Goal: Task Accomplishment & Management: Use online tool/utility

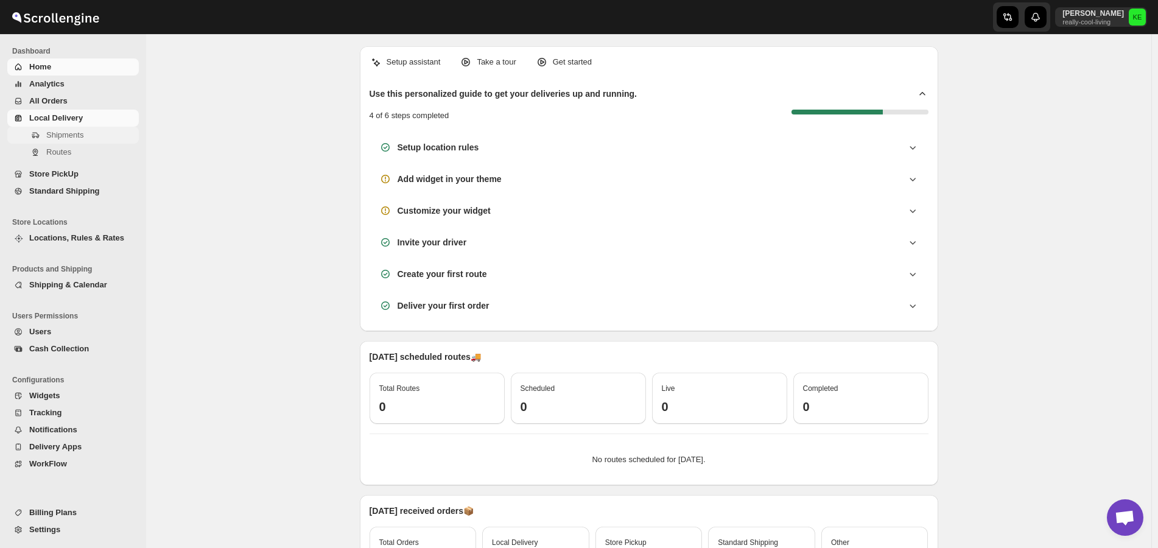
click at [70, 135] on span "Shipments" at bounding box center [64, 134] width 37 height 9
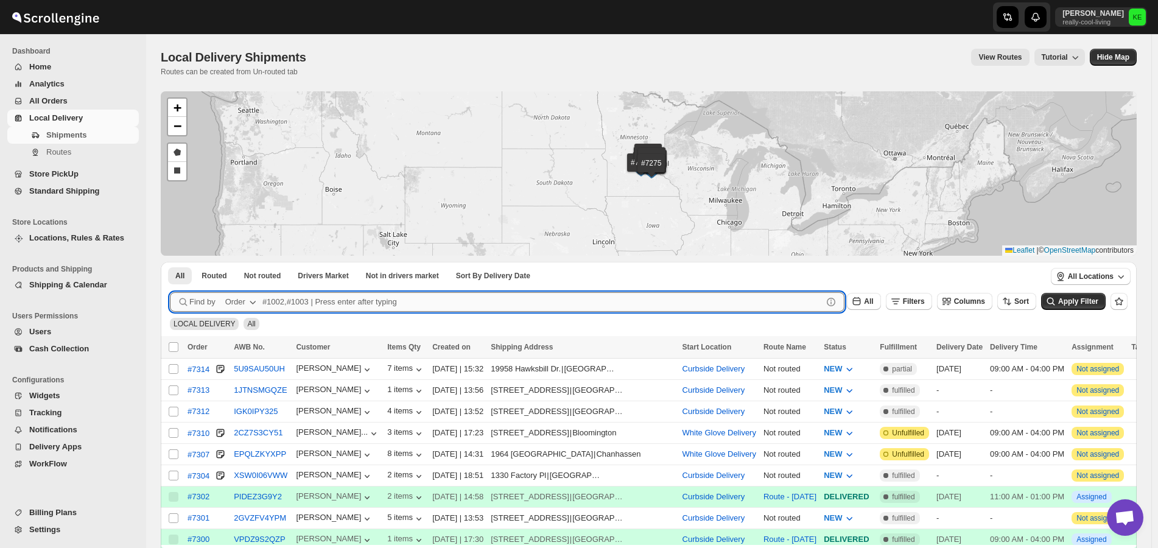
click at [279, 300] on input "text" at bounding box center [542, 301] width 560 height 19
click at [339, 301] on input "6665" at bounding box center [531, 301] width 538 height 19
type input "6665,7307"
click at [170, 262] on button "Submit" at bounding box center [187, 268] width 35 height 13
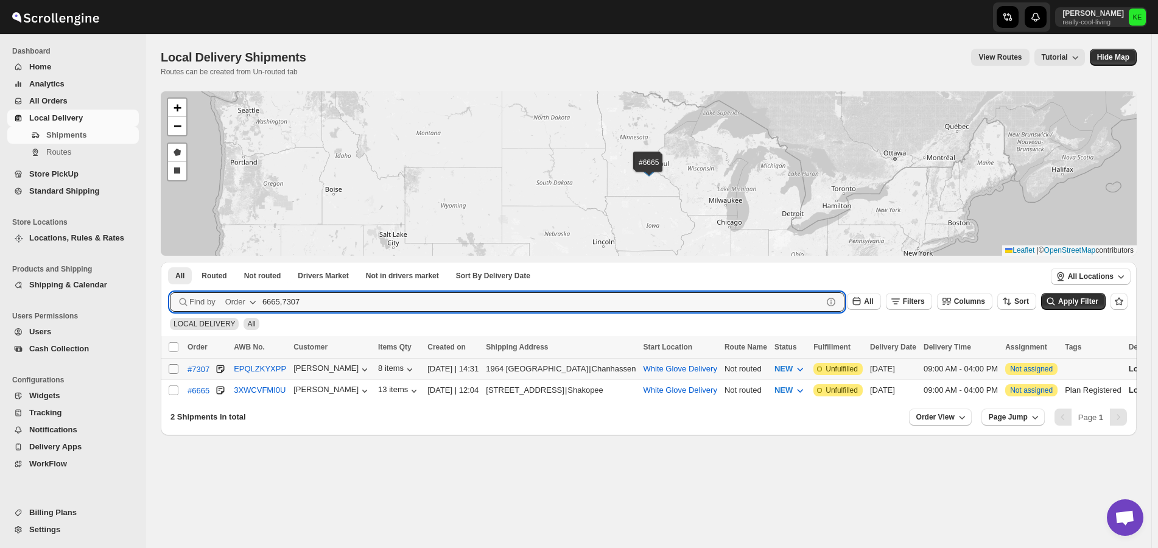
click at [172, 370] on input "Select shipment" at bounding box center [174, 369] width 10 height 10
checkbox input "true"
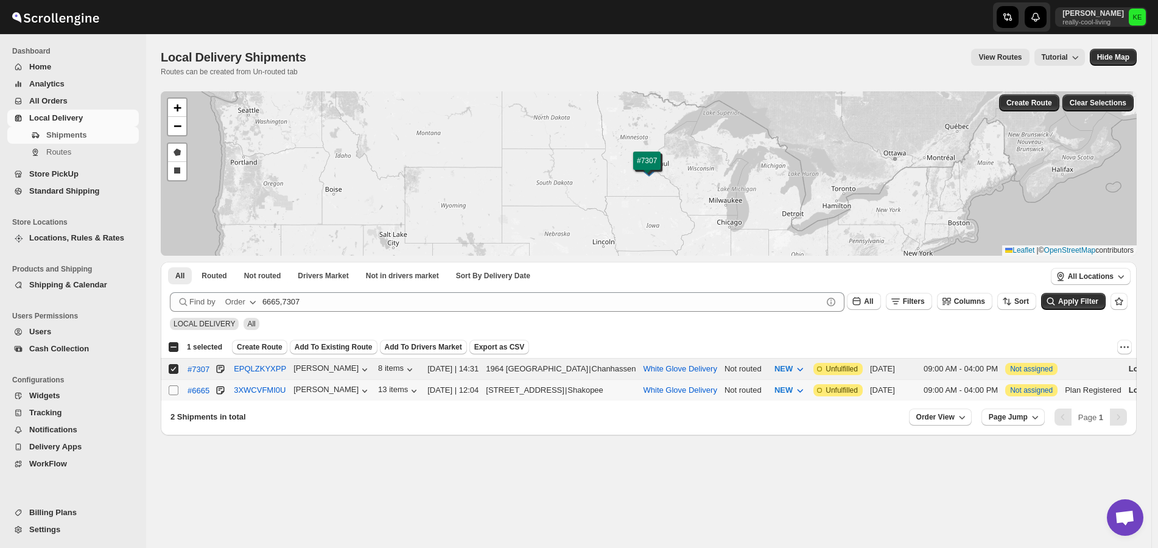
click at [173, 391] on input "Select shipment" at bounding box center [174, 390] width 10 height 10
checkbox input "true"
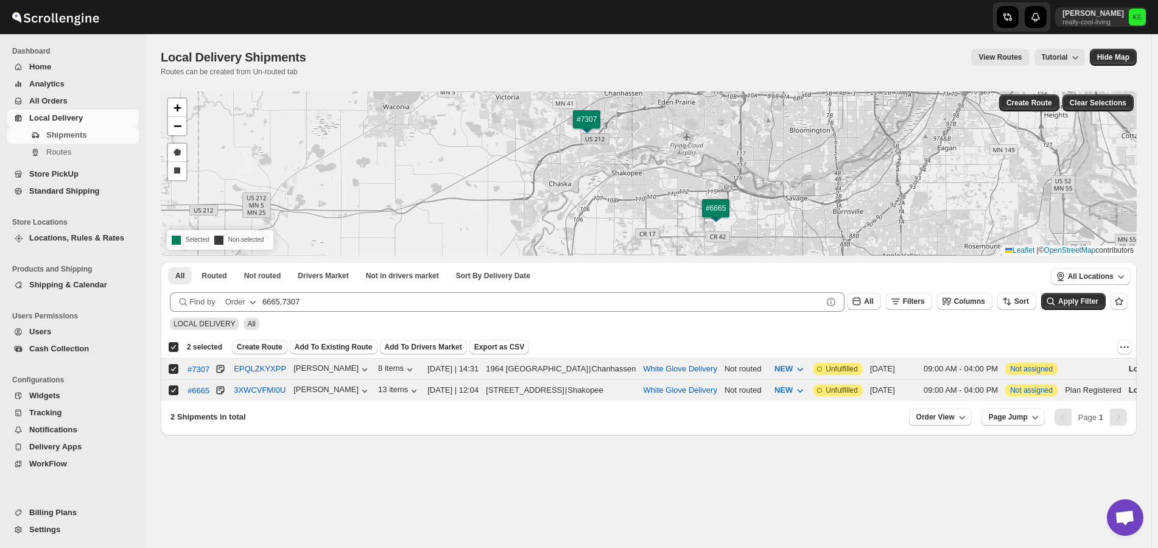
click at [250, 349] on span "Create Route" at bounding box center [260, 347] width 46 height 10
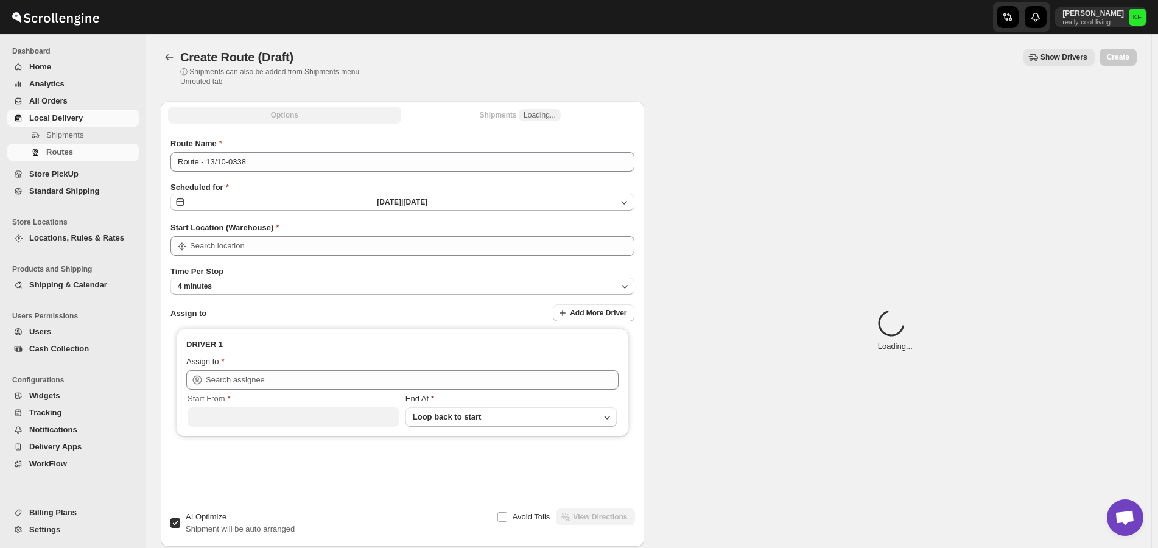
type input "White Glove Delivery"
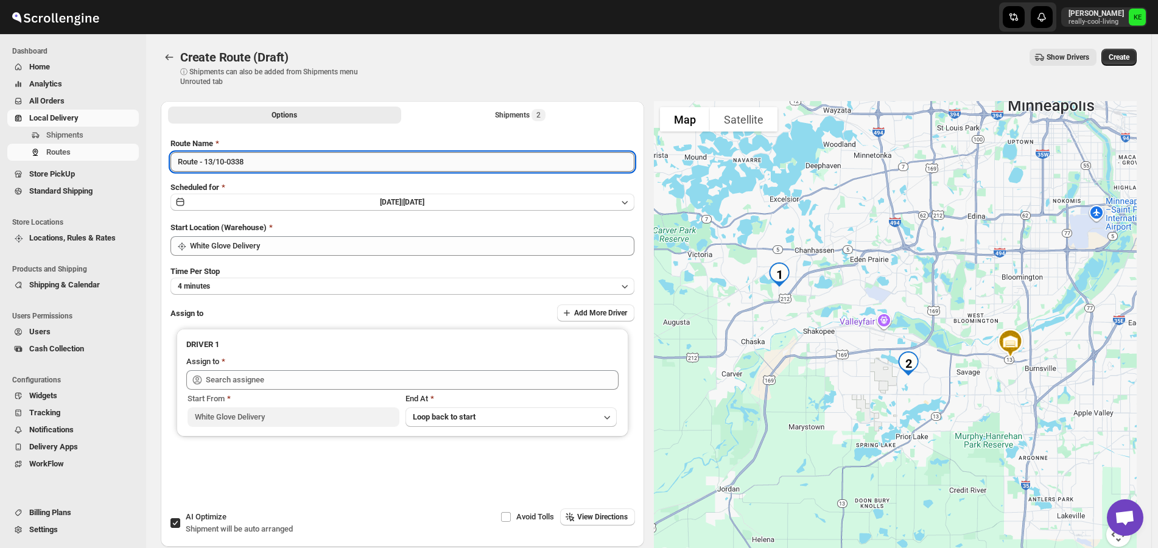
click at [465, 158] on input "Route - 13/10-0338" at bounding box center [402, 161] width 464 height 19
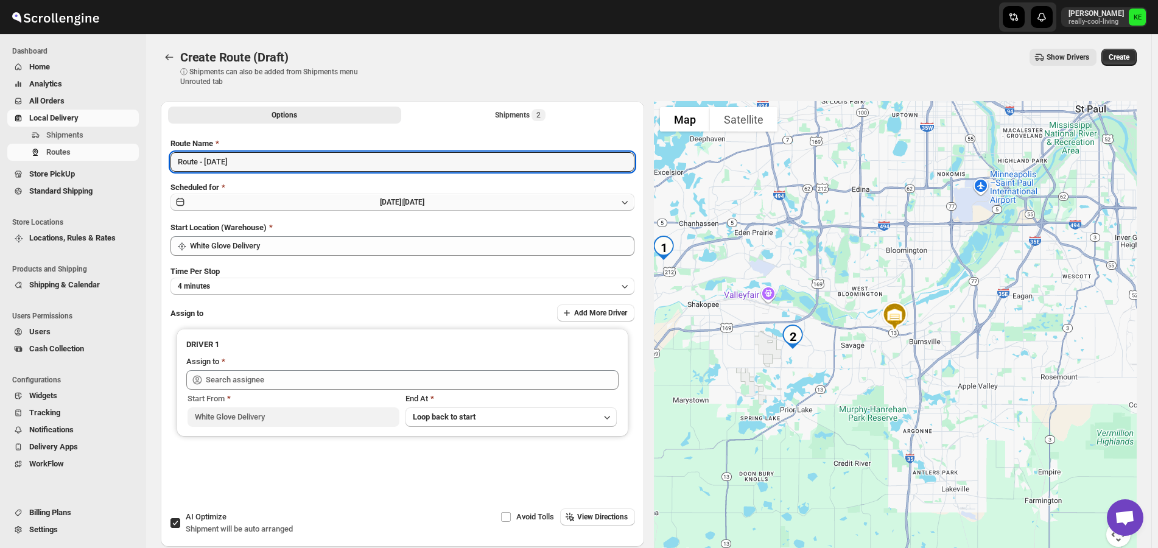
type input "Route - [DATE]"
click at [629, 204] on icon "button" at bounding box center [625, 202] width 12 height 12
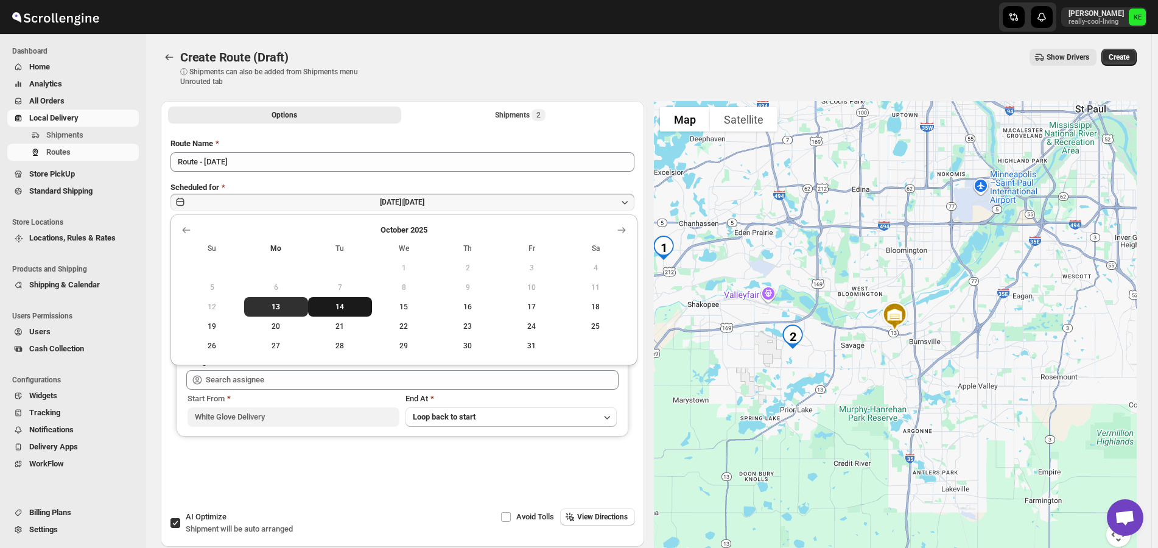
click at [340, 306] on span "14" at bounding box center [340, 307] width 54 height 10
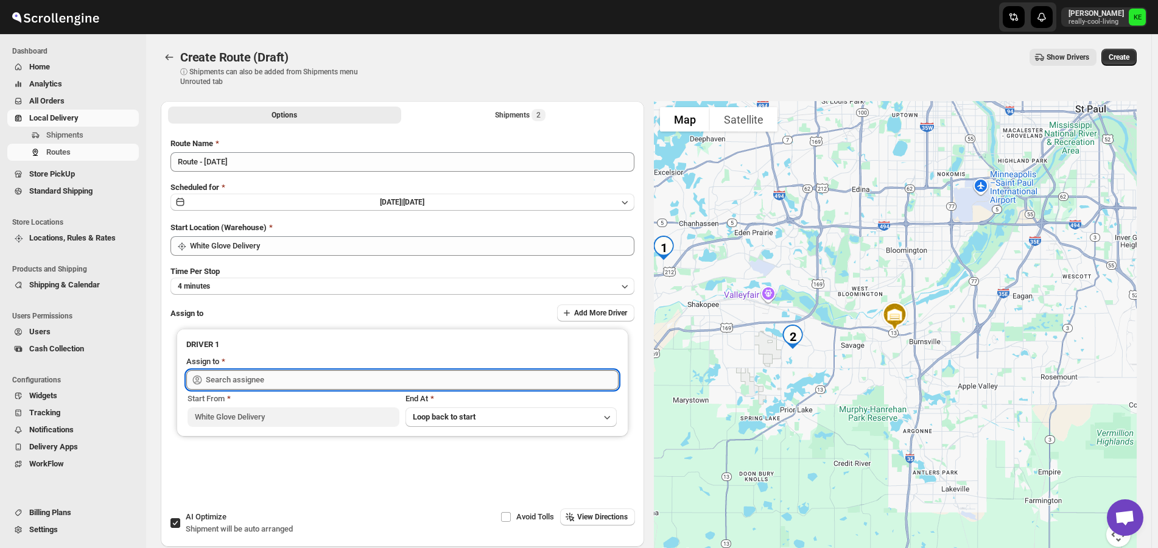
click at [510, 381] on input "text" at bounding box center [412, 379] width 413 height 19
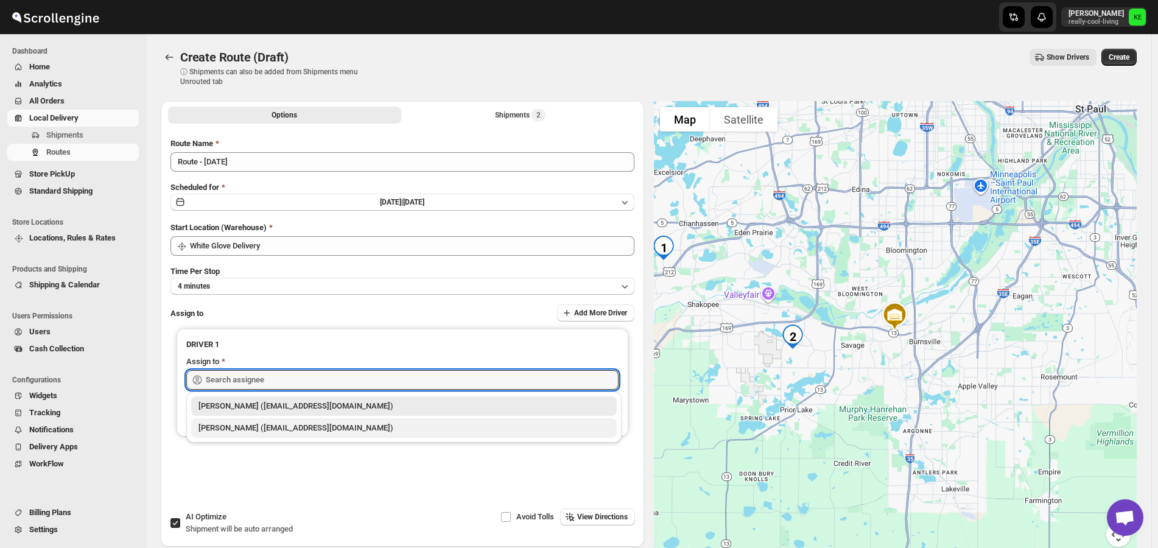
click at [293, 432] on div "[PERSON_NAME] ([EMAIL_ADDRESS][DOMAIN_NAME])" at bounding box center [403, 428] width 411 height 12
type input "[PERSON_NAME] ([EMAIL_ADDRESS][DOMAIN_NAME])"
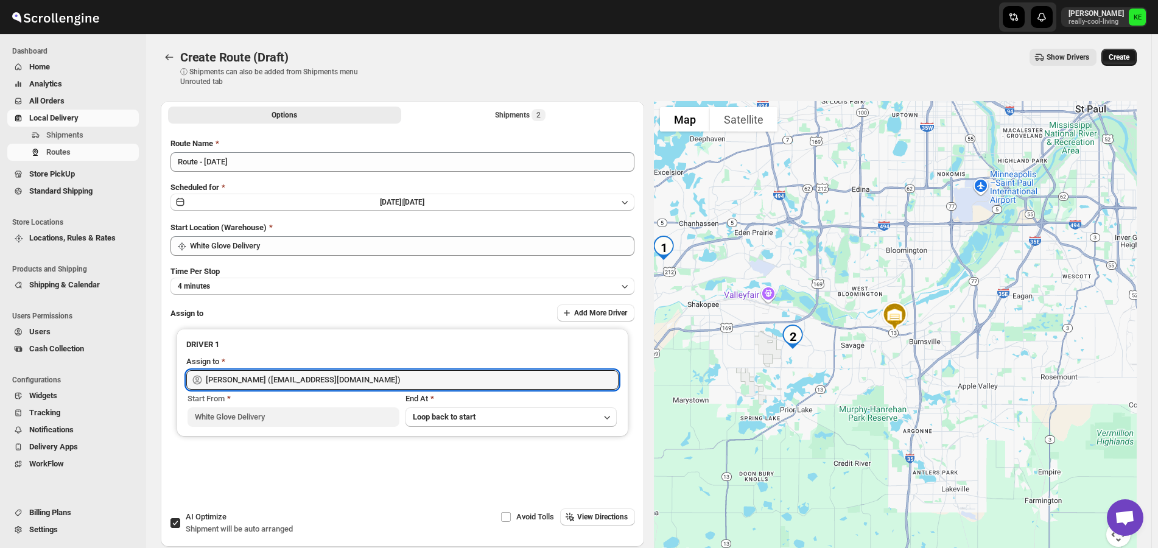
click at [1128, 54] on span "Create" at bounding box center [1119, 57] width 21 height 10
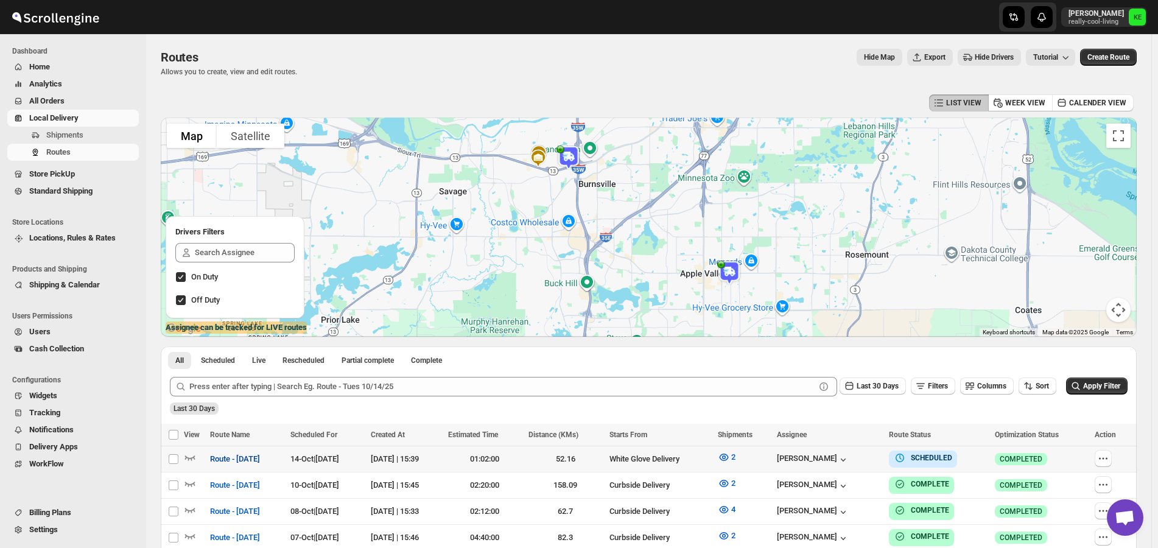
click at [255, 459] on span "Route - [DATE]" at bounding box center [235, 459] width 50 height 12
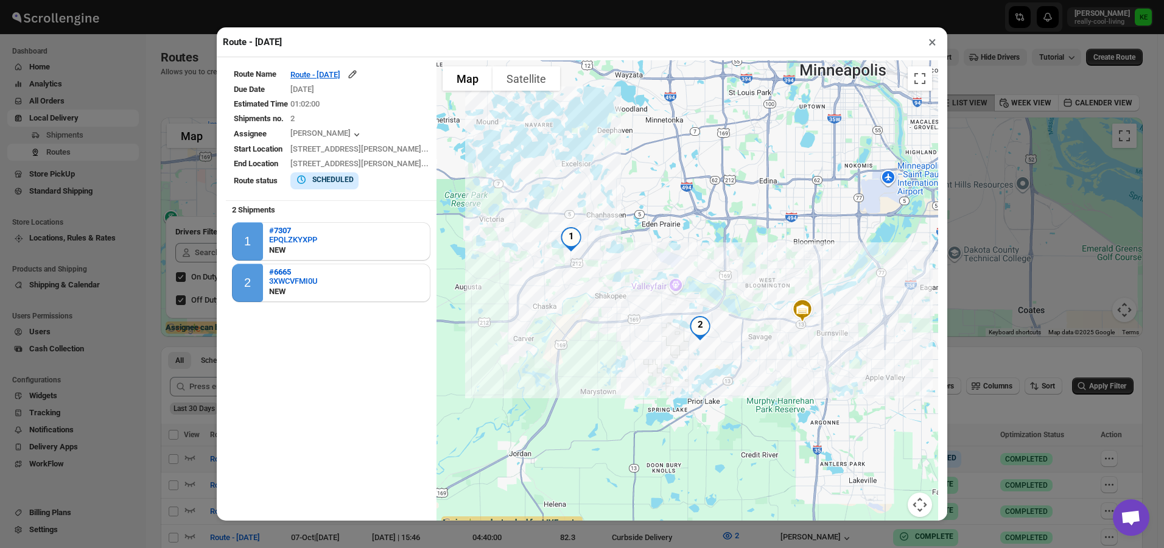
click at [693, 328] on img "2" at bounding box center [700, 328] width 34 height 34
click at [759, 274] on button "Close" at bounding box center [744, 284] width 29 height 29
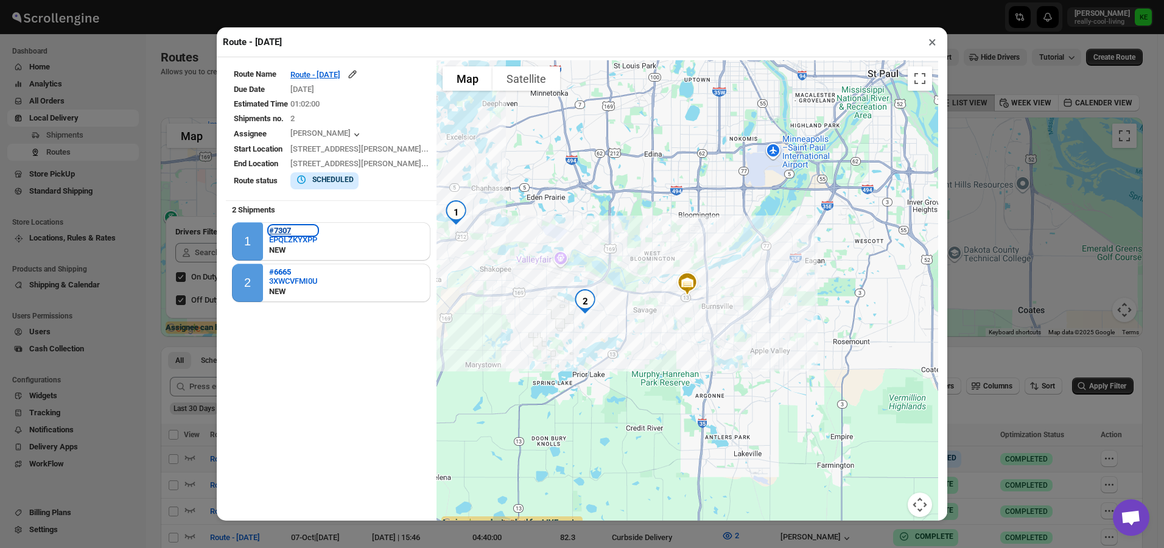
click at [287, 230] on b "#7307" at bounding box center [280, 230] width 22 height 9
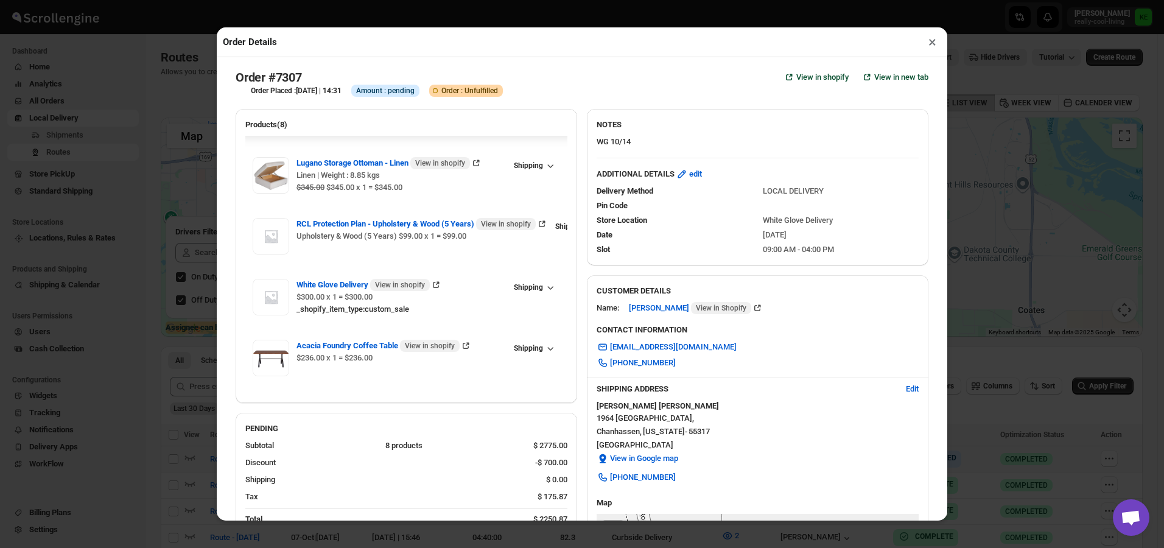
click at [931, 47] on button "×" at bounding box center [933, 41] width 18 height 17
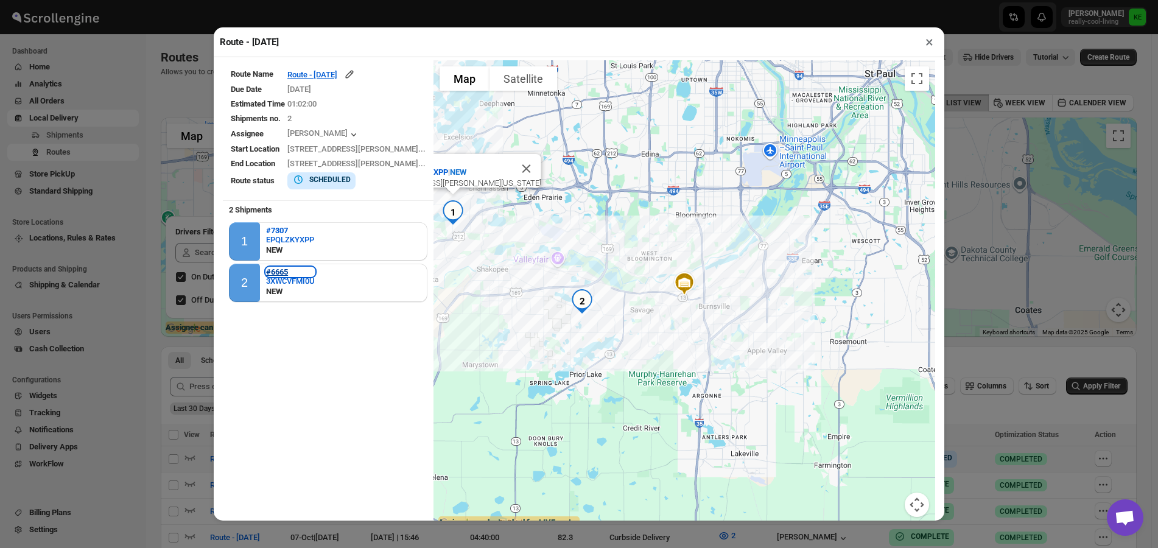
click at [281, 273] on b "#6665" at bounding box center [277, 271] width 22 height 9
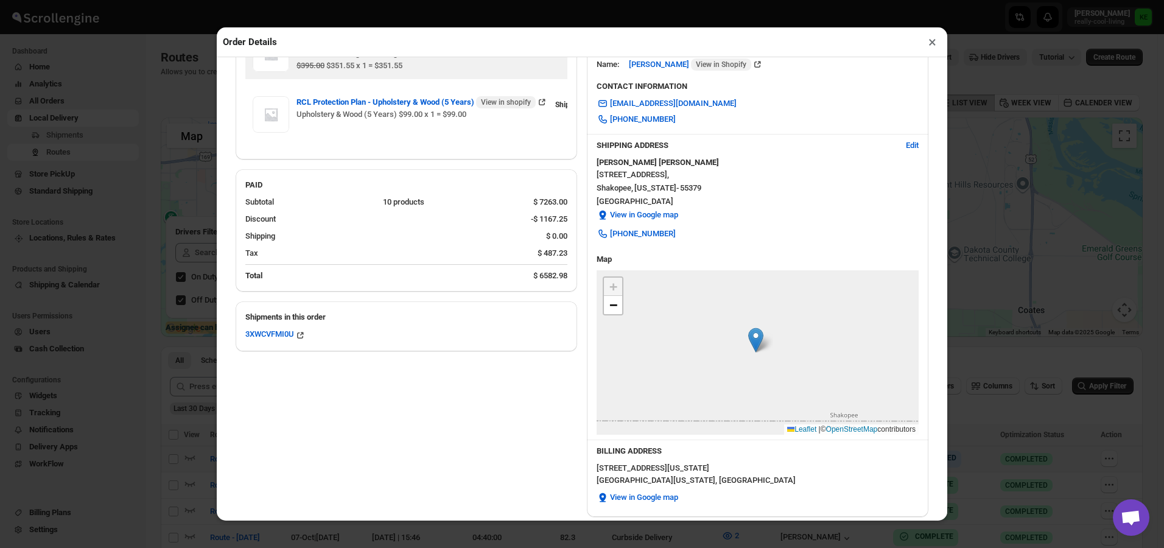
scroll to position [365, 0]
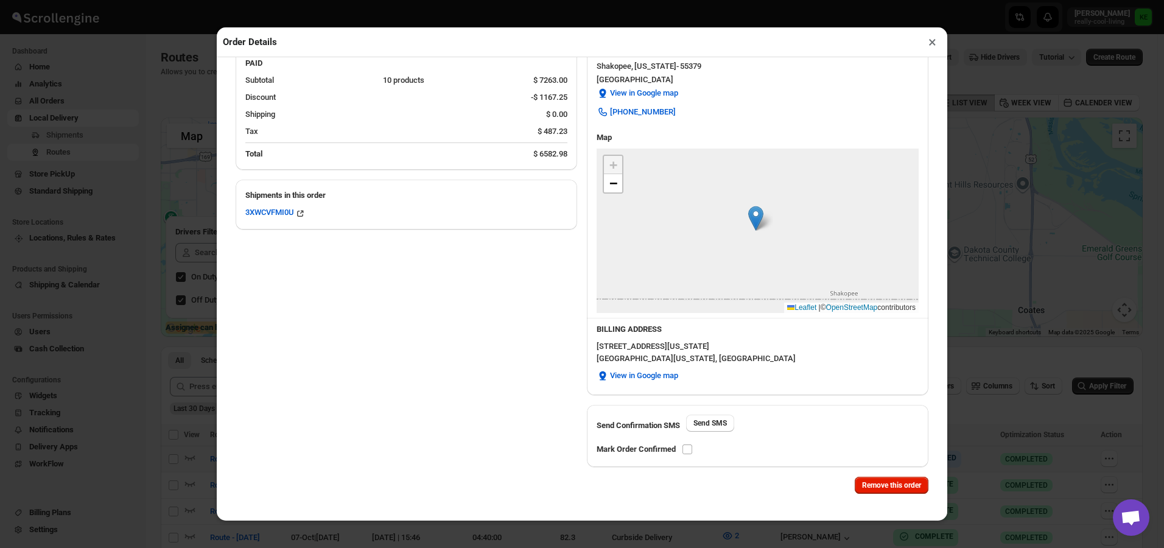
click at [750, 215] on img at bounding box center [755, 218] width 15 height 25
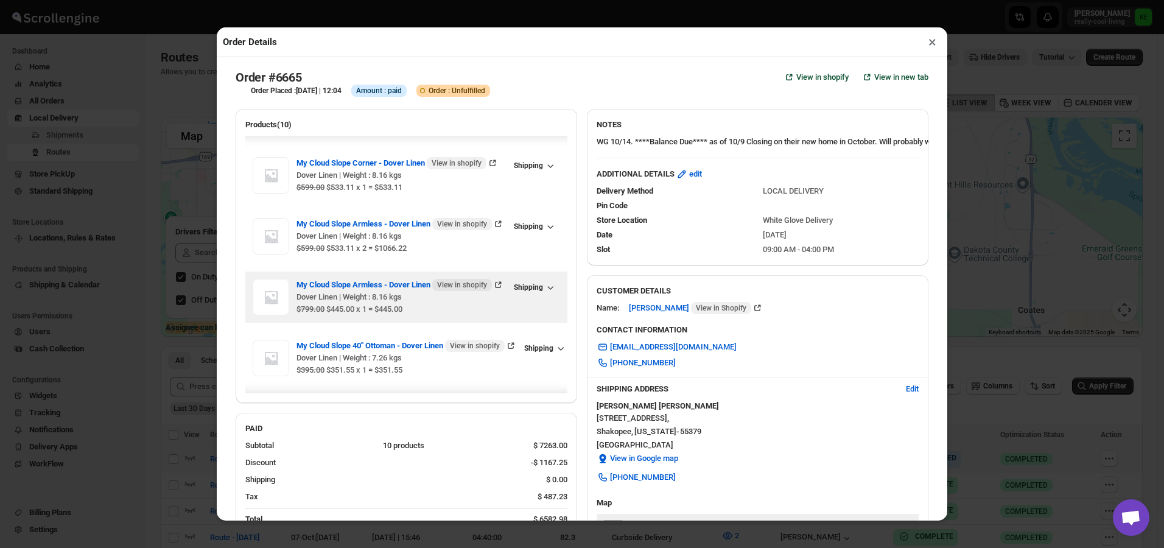
scroll to position [351, 0]
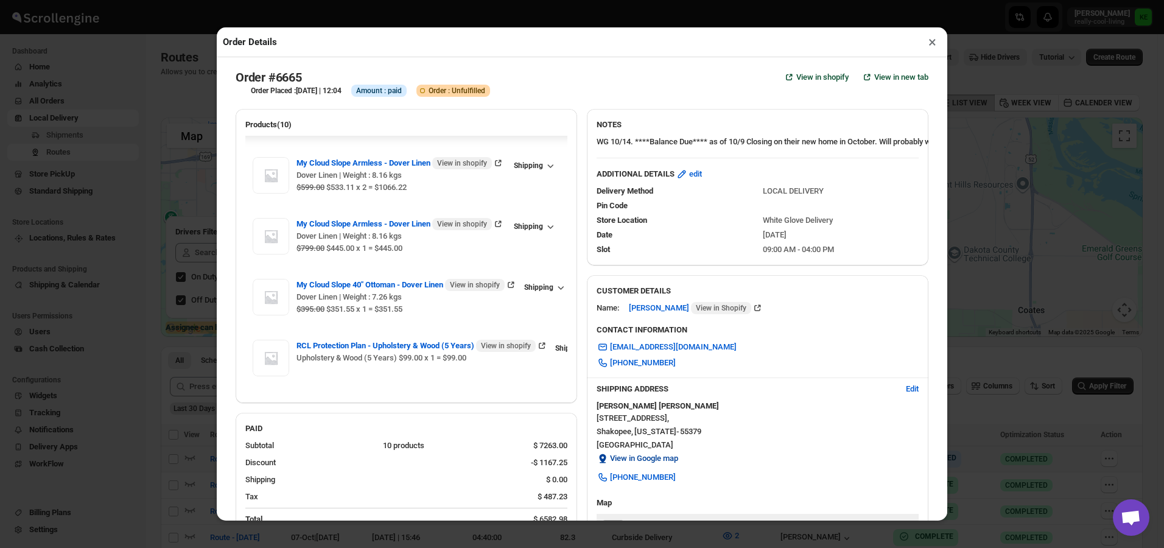
click at [632, 462] on span "View in Google map" at bounding box center [644, 458] width 68 height 12
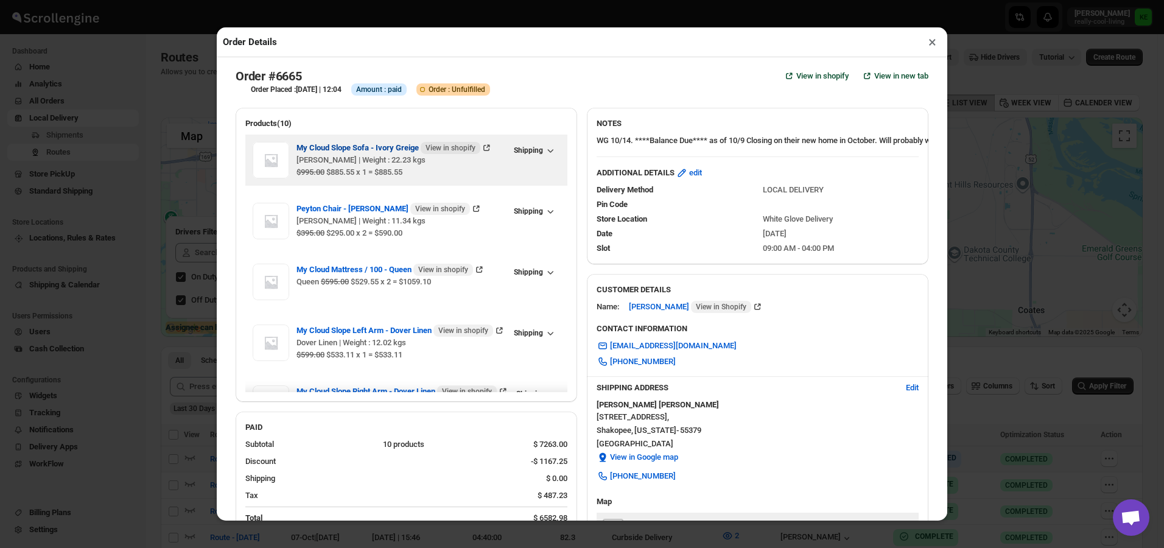
scroll to position [0, 0]
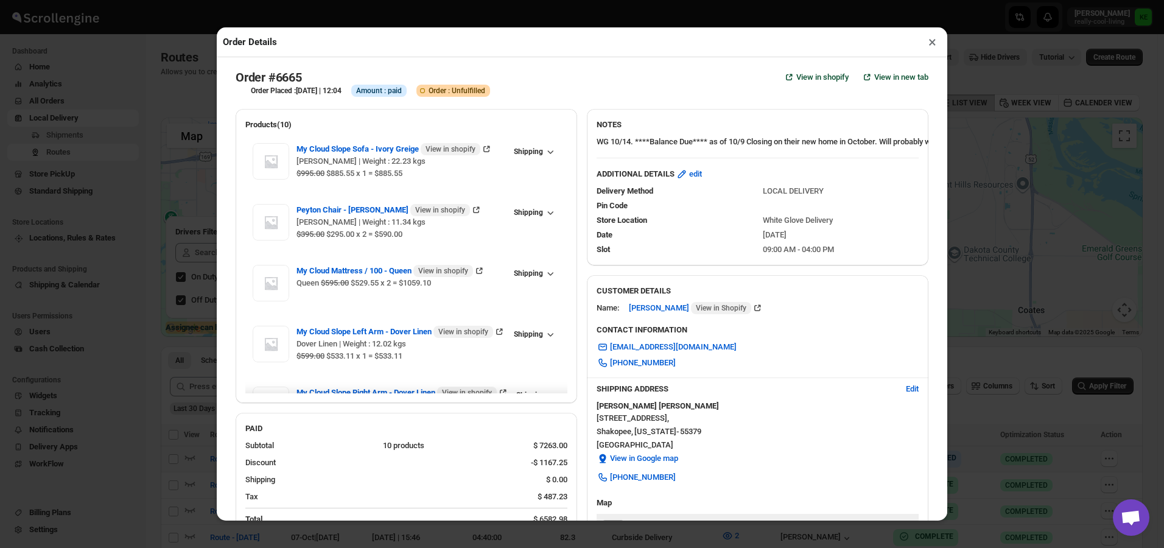
click at [934, 44] on button "×" at bounding box center [933, 41] width 18 height 17
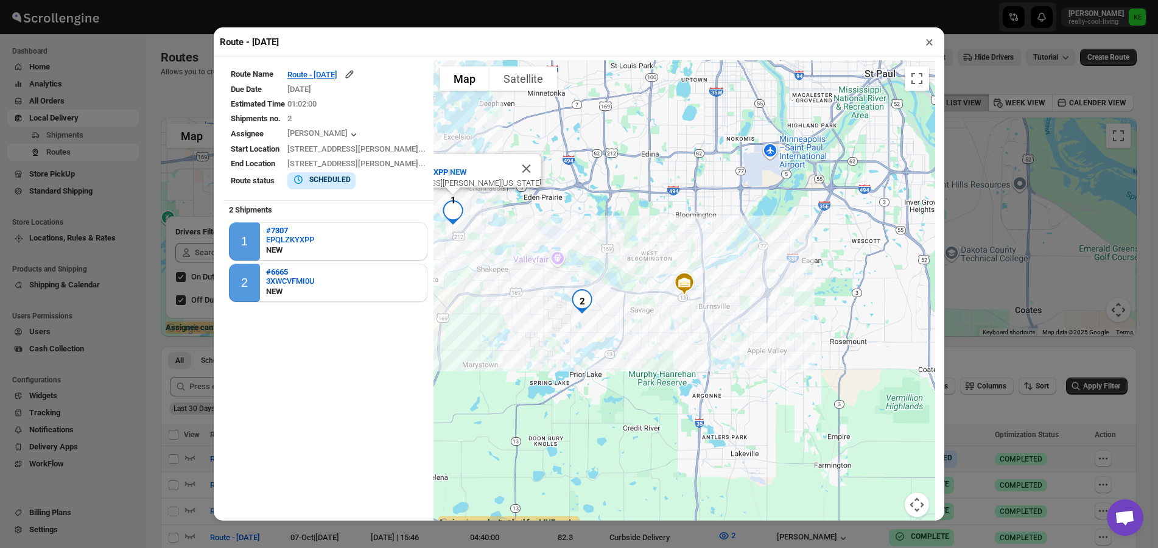
click at [927, 44] on button "×" at bounding box center [930, 41] width 18 height 17
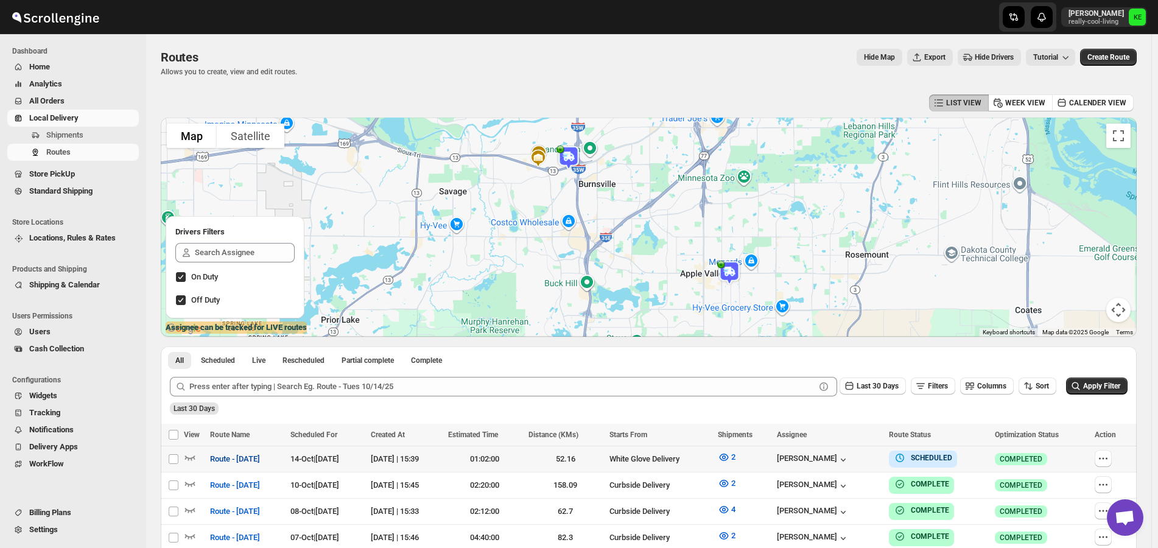
click at [249, 457] on span "Route - [DATE]" at bounding box center [235, 459] width 50 height 12
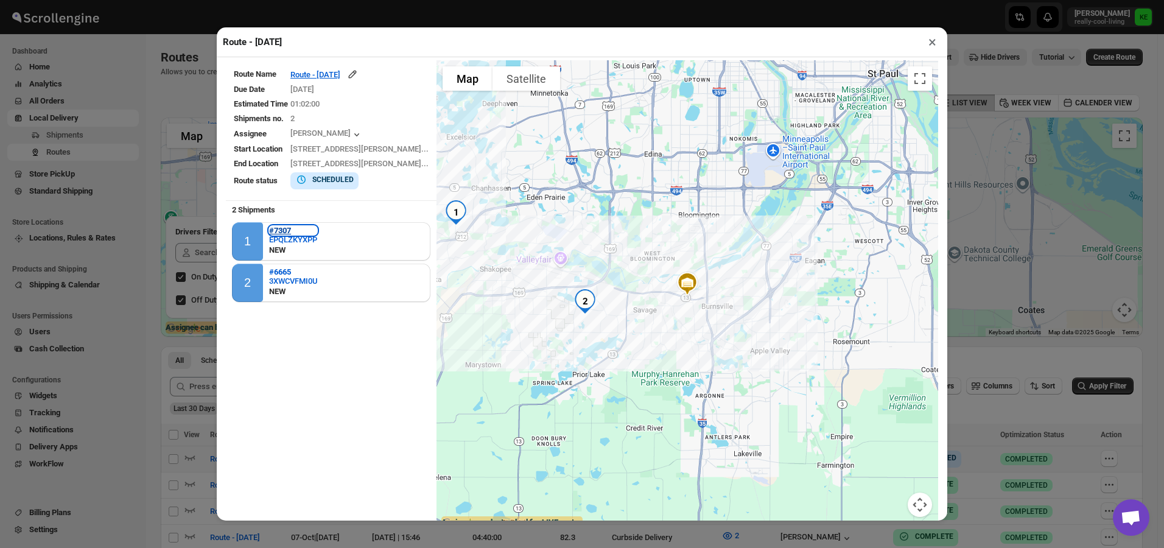
click at [282, 231] on b "#7307" at bounding box center [280, 230] width 22 height 9
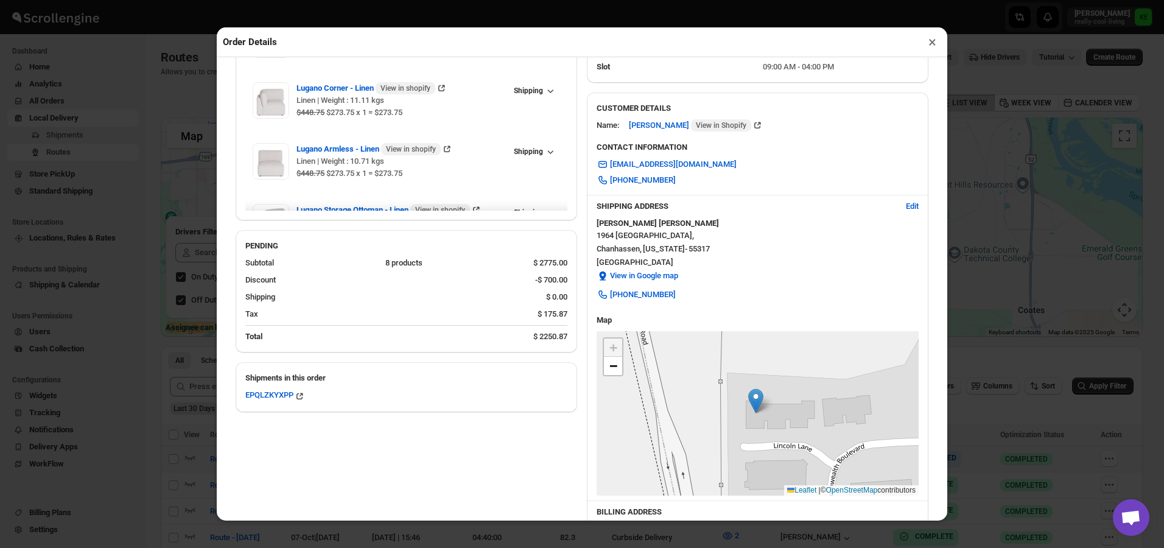
click at [932, 44] on button "×" at bounding box center [933, 41] width 18 height 17
